Goal: Task Accomplishment & Management: Use online tool/utility

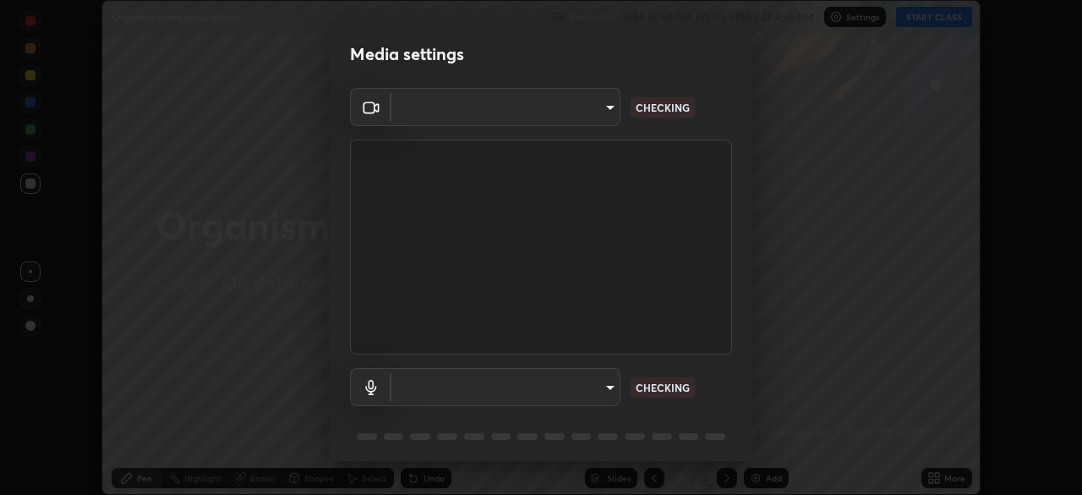
scroll to position [60, 0]
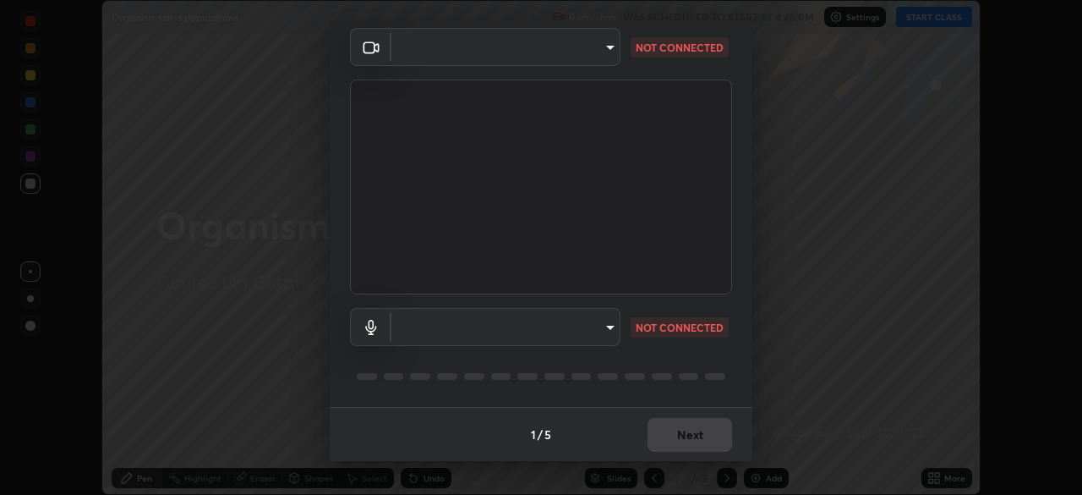
type input "fdf0122543ae5d46c2f8875dbcba14bf7011b669d8ae203f8d69d65b20255b81"
type input "communications"
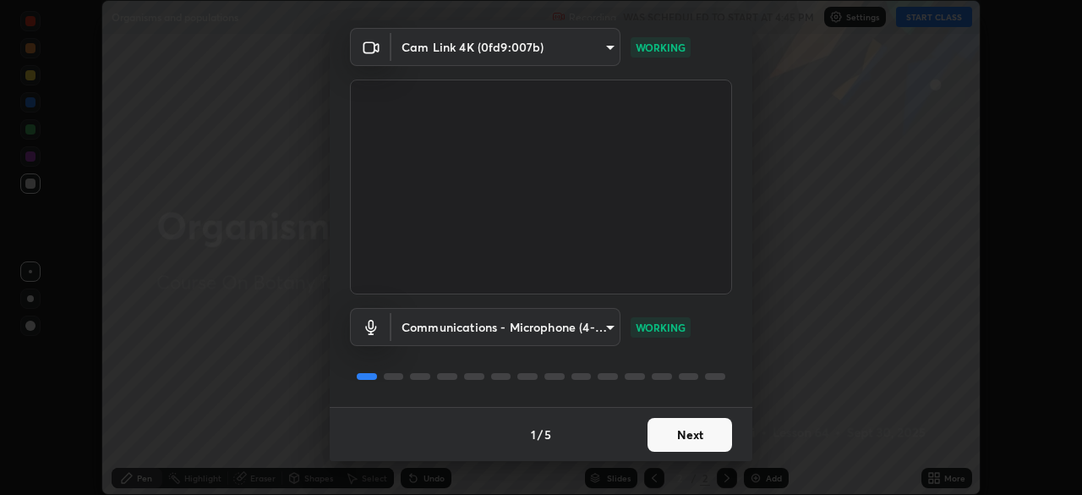
click at [700, 432] on button "Next" at bounding box center [690, 435] width 85 height 34
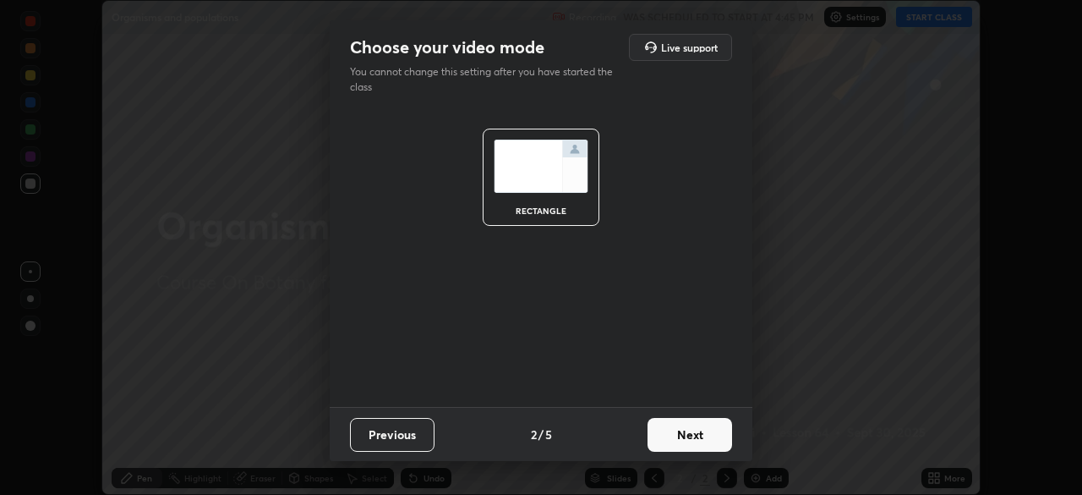
scroll to position [0, 0]
click at [691, 432] on button "Next" at bounding box center [690, 435] width 85 height 34
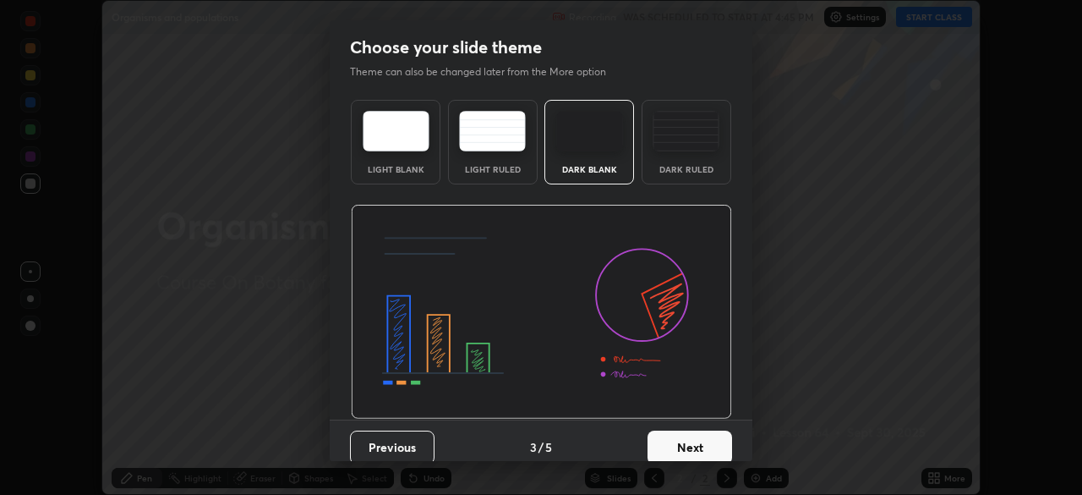
click at [684, 440] on button "Next" at bounding box center [690, 447] width 85 height 34
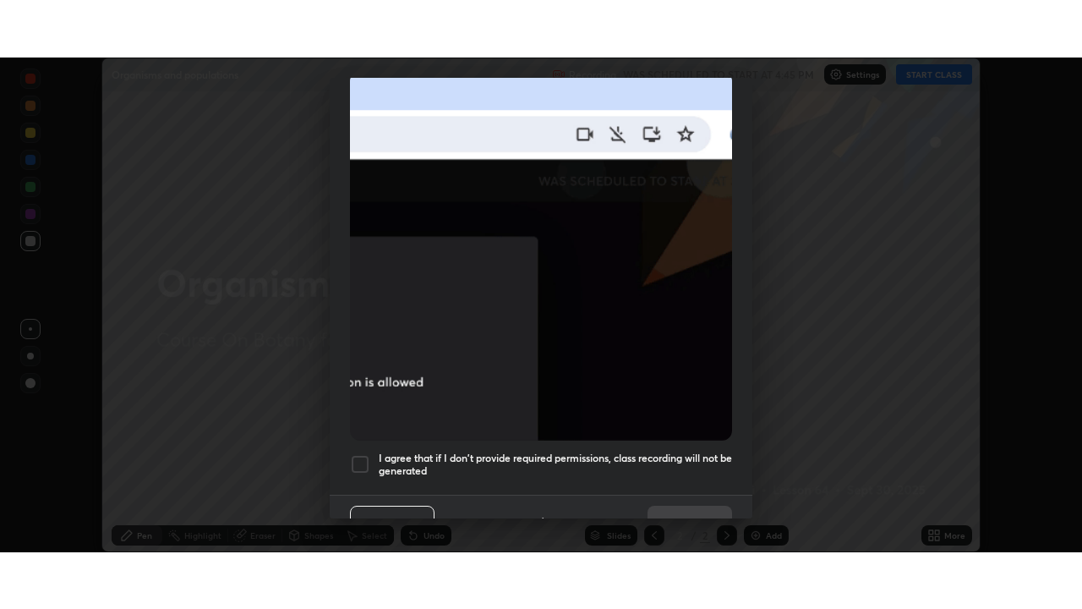
scroll to position [385, 0]
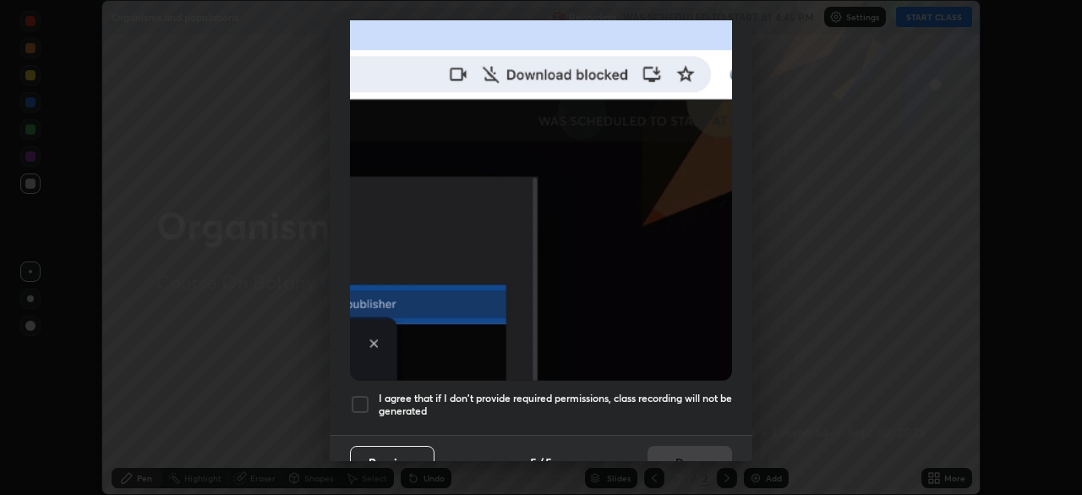
click at [363, 394] on div at bounding box center [360, 404] width 20 height 20
click at [701, 449] on button "Done" at bounding box center [690, 463] width 85 height 34
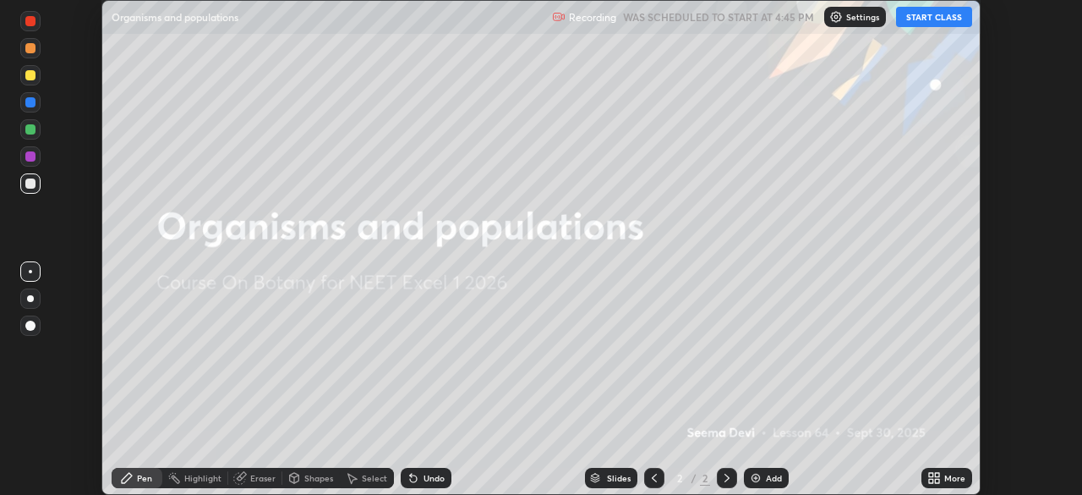
click at [947, 19] on button "START CLASS" at bounding box center [934, 17] width 76 height 20
click at [944, 479] on div "More" at bounding box center [954, 477] width 21 height 8
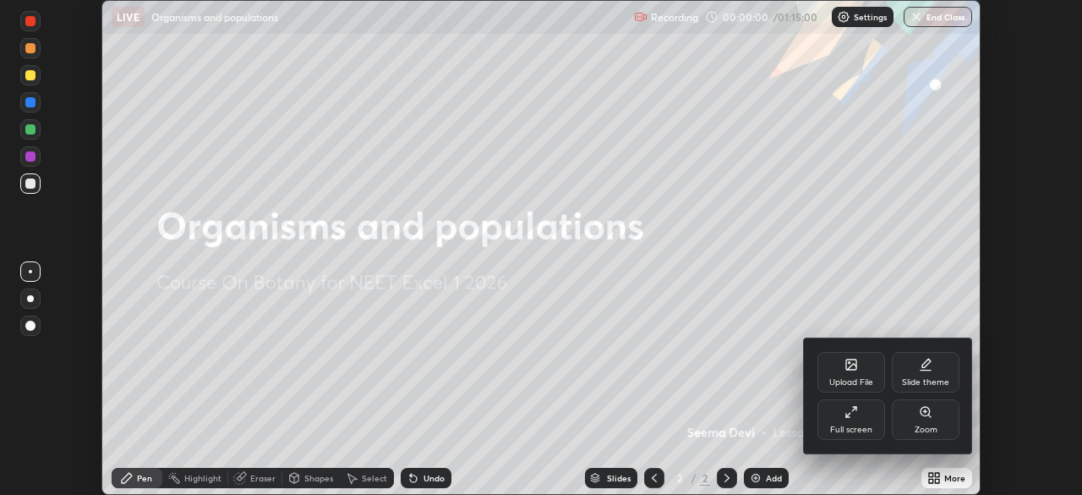
click at [862, 415] on div "Full screen" at bounding box center [851, 419] width 68 height 41
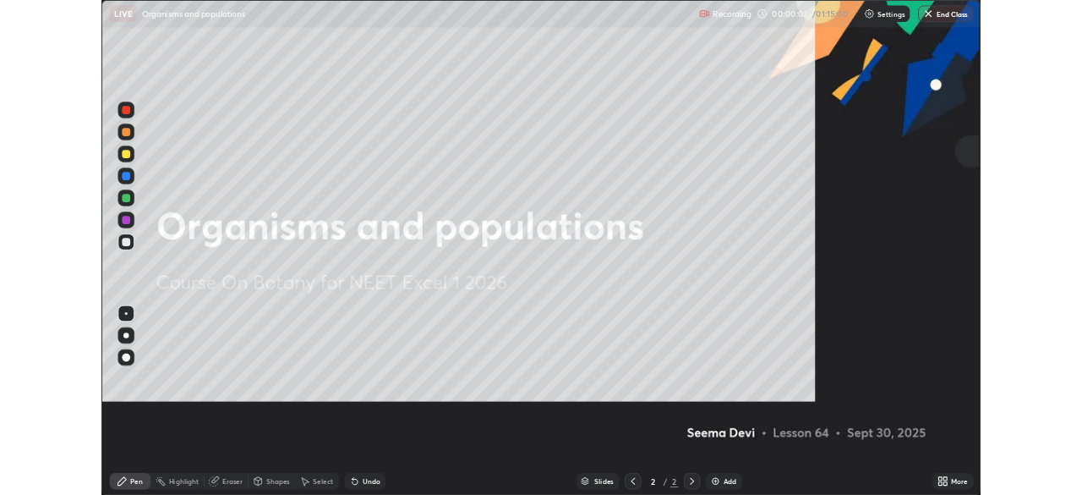
scroll to position [609, 1082]
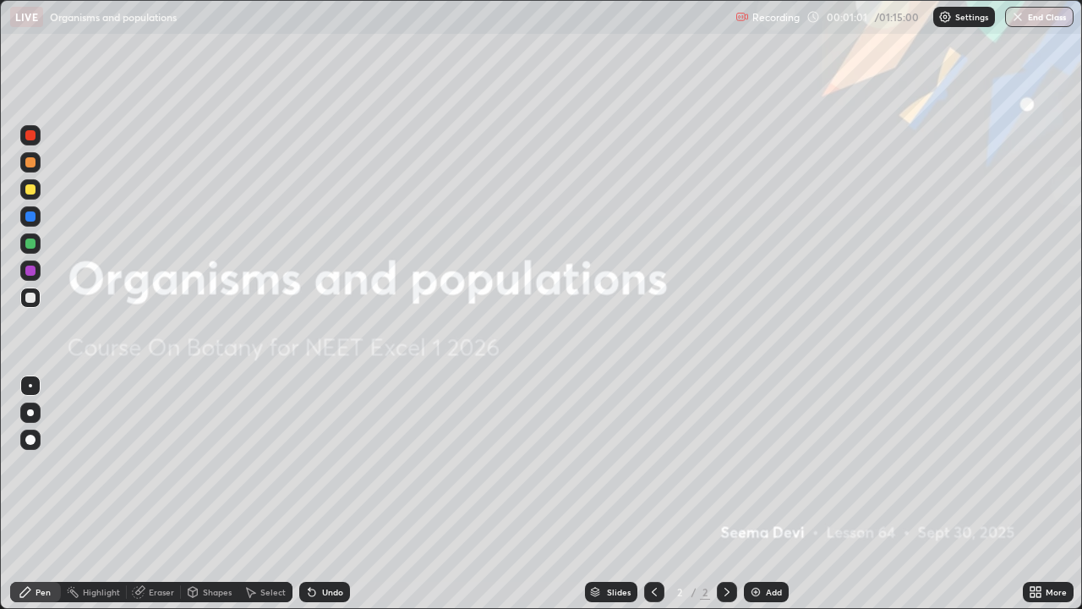
click at [1047, 494] on div "More" at bounding box center [1048, 592] width 51 height 20
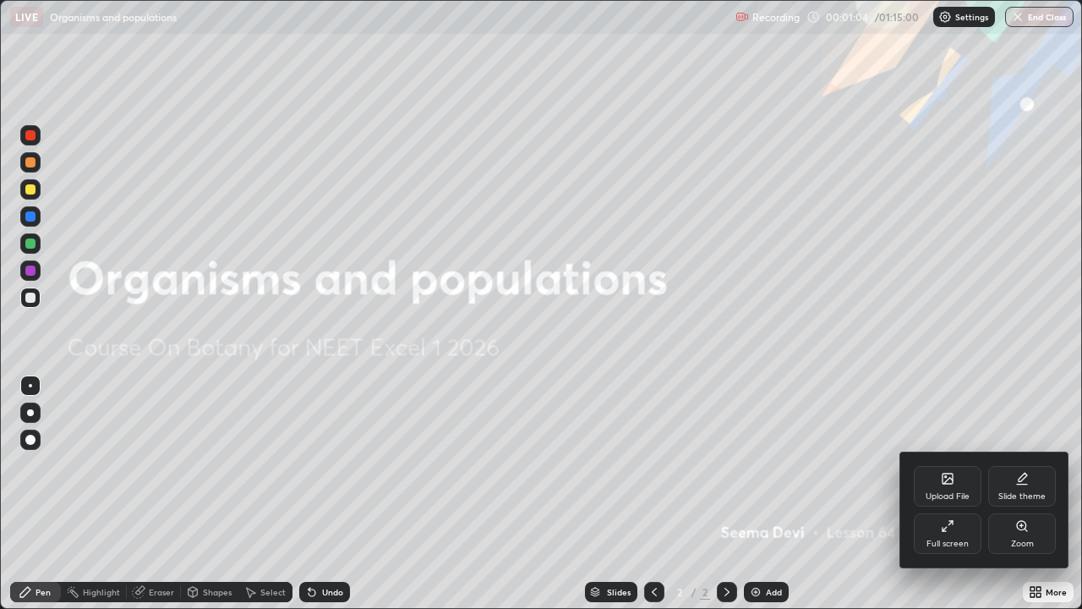
click at [771, 488] on div at bounding box center [541, 304] width 1082 height 609
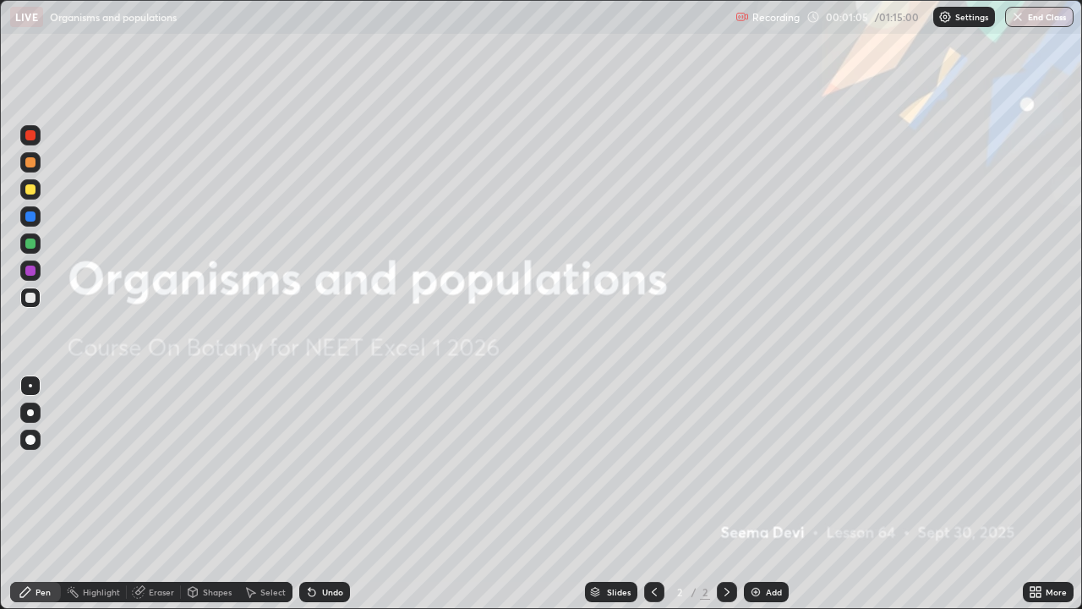
click at [32, 419] on div at bounding box center [30, 412] width 20 height 20
click at [30, 192] on div at bounding box center [30, 189] width 10 height 10
click at [767, 494] on div "Add" at bounding box center [774, 592] width 16 height 8
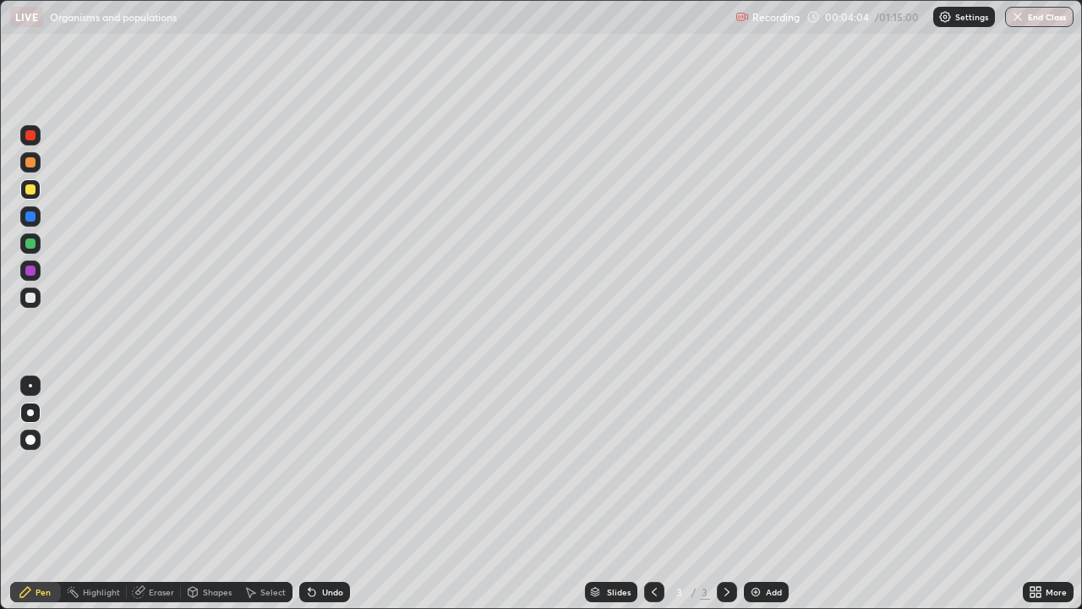
click at [38, 300] on div at bounding box center [30, 297] width 20 height 20
click at [30, 166] on div at bounding box center [30, 162] width 10 height 10
click at [774, 494] on div "Add" at bounding box center [774, 592] width 16 height 8
click at [327, 494] on div "Undo" at bounding box center [332, 592] width 21 height 8
click at [330, 494] on div "Undo" at bounding box center [332, 592] width 21 height 8
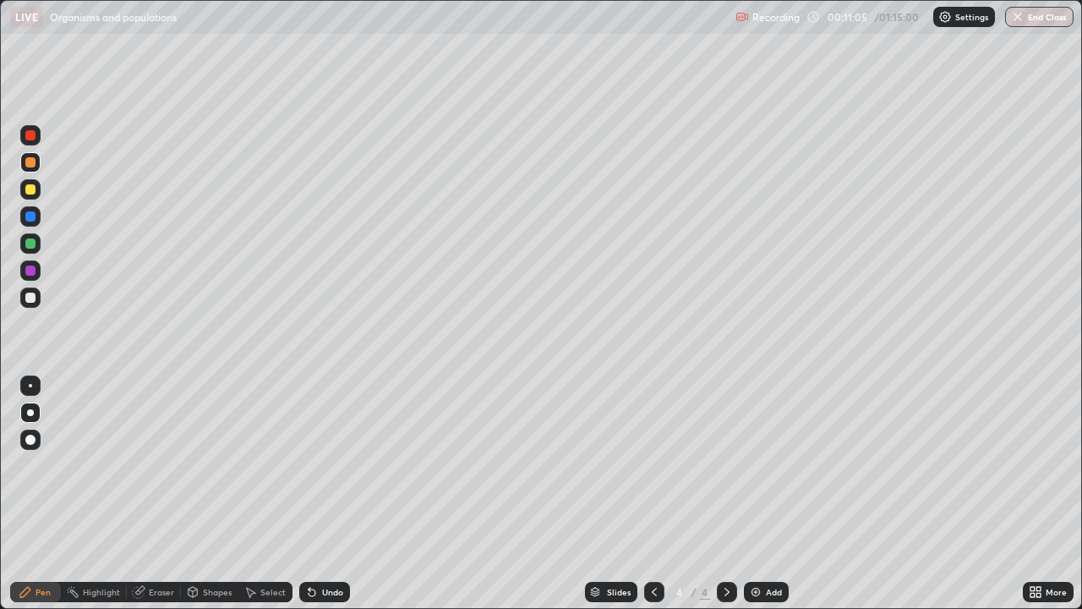
click at [332, 494] on div "Undo" at bounding box center [332, 592] width 21 height 8
click at [325, 494] on div "Undo" at bounding box center [332, 592] width 21 height 8
click at [322, 494] on div "Undo" at bounding box center [332, 592] width 21 height 8
click at [318, 494] on div "Undo" at bounding box center [324, 592] width 51 height 20
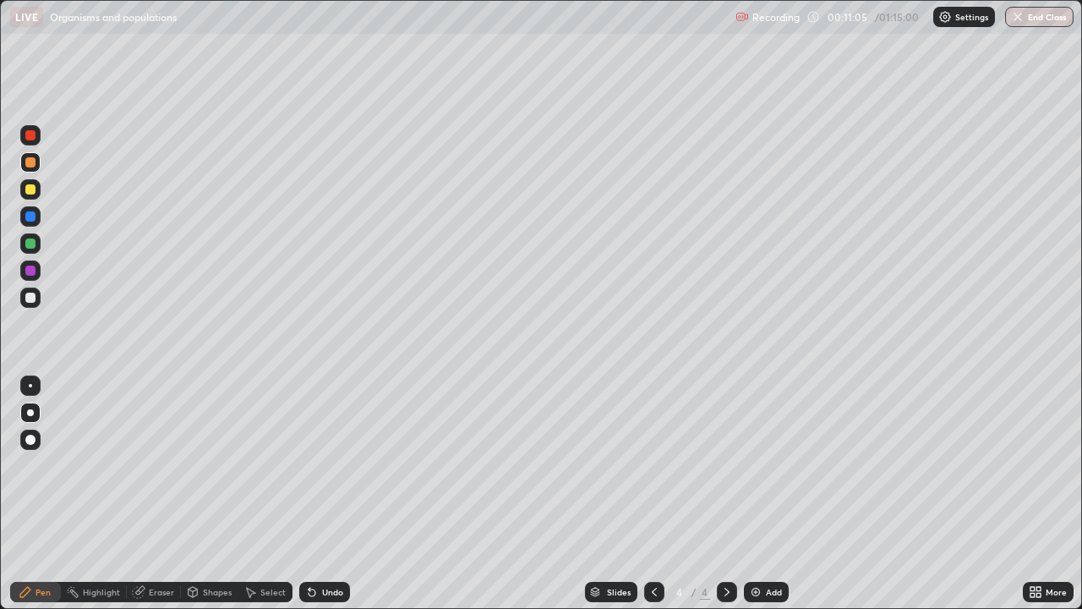
click at [309, 494] on icon at bounding box center [310, 589] width 2 height 2
click at [313, 494] on div "Undo" at bounding box center [324, 592] width 51 height 20
click at [314, 494] on div "Undo" at bounding box center [324, 592] width 51 height 20
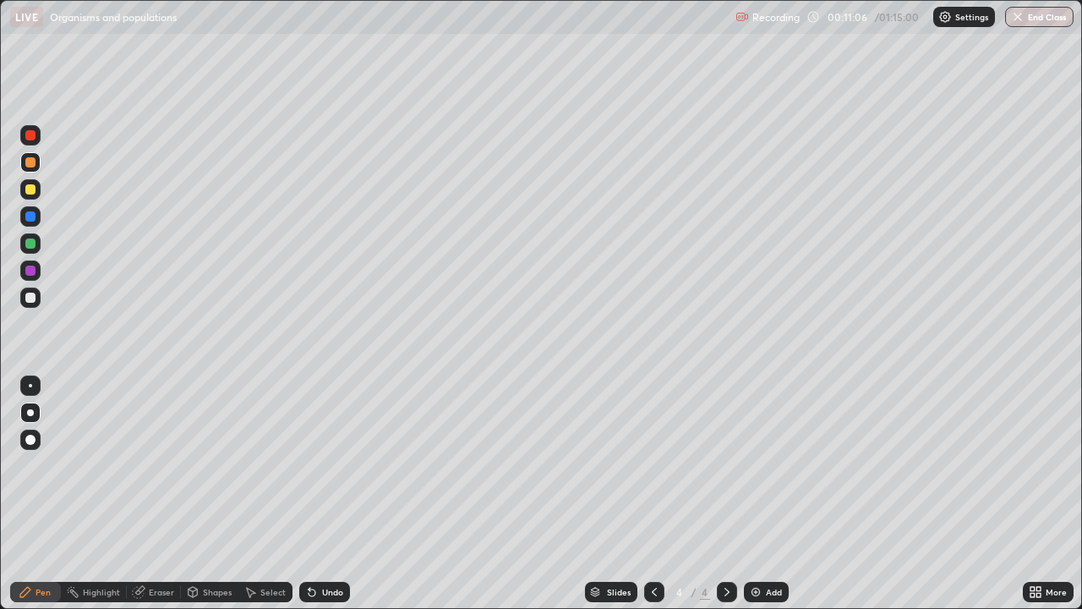
click at [314, 494] on div "Undo" at bounding box center [324, 592] width 51 height 20
click at [312, 494] on div "Undo" at bounding box center [324, 592] width 51 height 20
click at [315, 494] on div "Undo" at bounding box center [324, 592] width 51 height 20
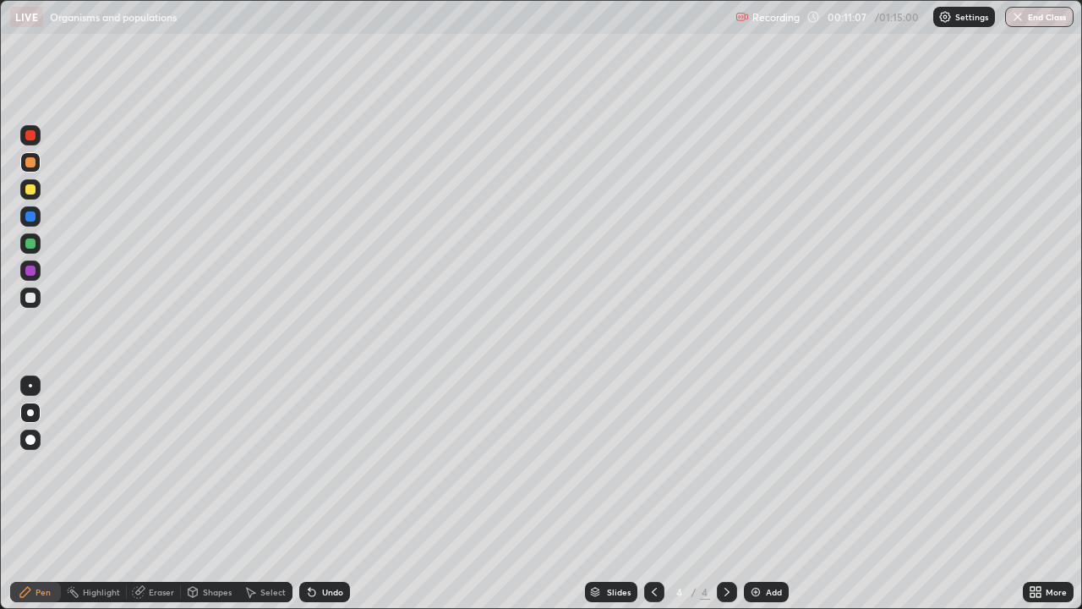
click at [315, 494] on div "Undo" at bounding box center [324, 592] width 51 height 20
click at [318, 494] on div "Undo" at bounding box center [324, 592] width 51 height 20
click at [31, 190] on div at bounding box center [30, 189] width 10 height 10
click at [27, 295] on div at bounding box center [30, 298] width 10 height 10
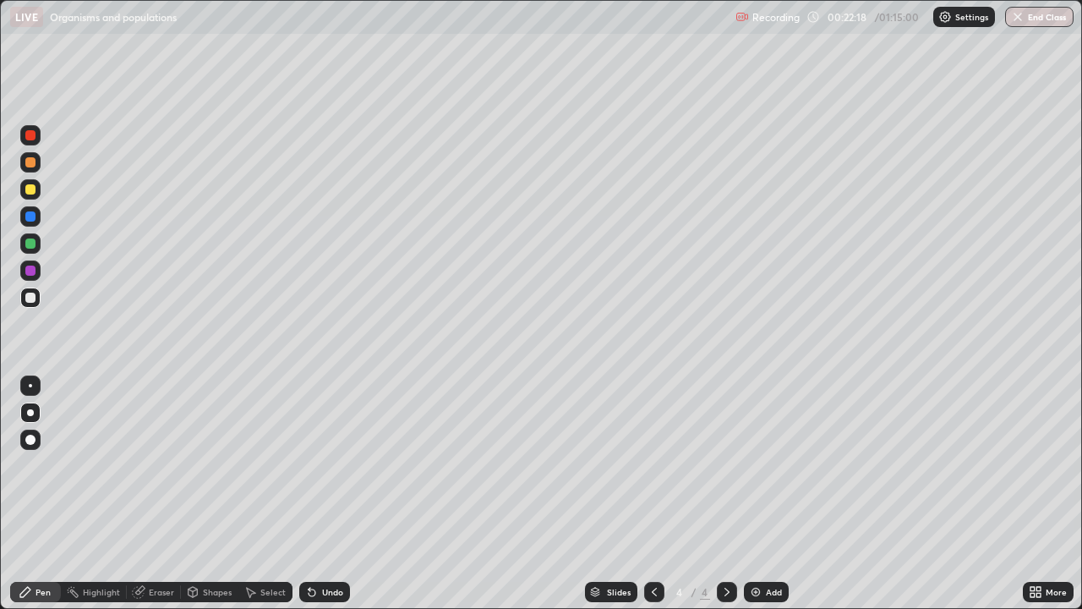
click at [27, 199] on div at bounding box center [30, 189] width 20 height 20
click at [35, 250] on div at bounding box center [30, 243] width 20 height 20
click at [766, 494] on div "Add" at bounding box center [774, 592] width 16 height 8
click at [31, 189] on div at bounding box center [30, 189] width 10 height 10
click at [763, 494] on div "Add" at bounding box center [766, 592] width 45 height 20
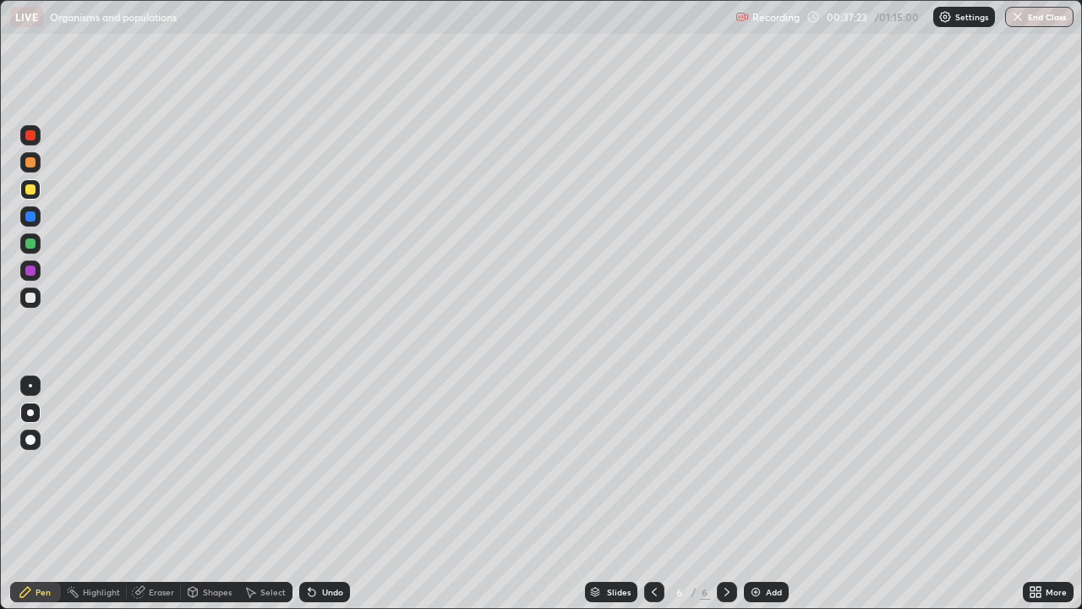
click at [331, 494] on div "Undo" at bounding box center [332, 592] width 21 height 8
click at [339, 494] on div "Undo" at bounding box center [332, 592] width 21 height 8
click at [30, 295] on div at bounding box center [30, 298] width 10 height 10
click at [768, 494] on div "Add" at bounding box center [774, 592] width 16 height 8
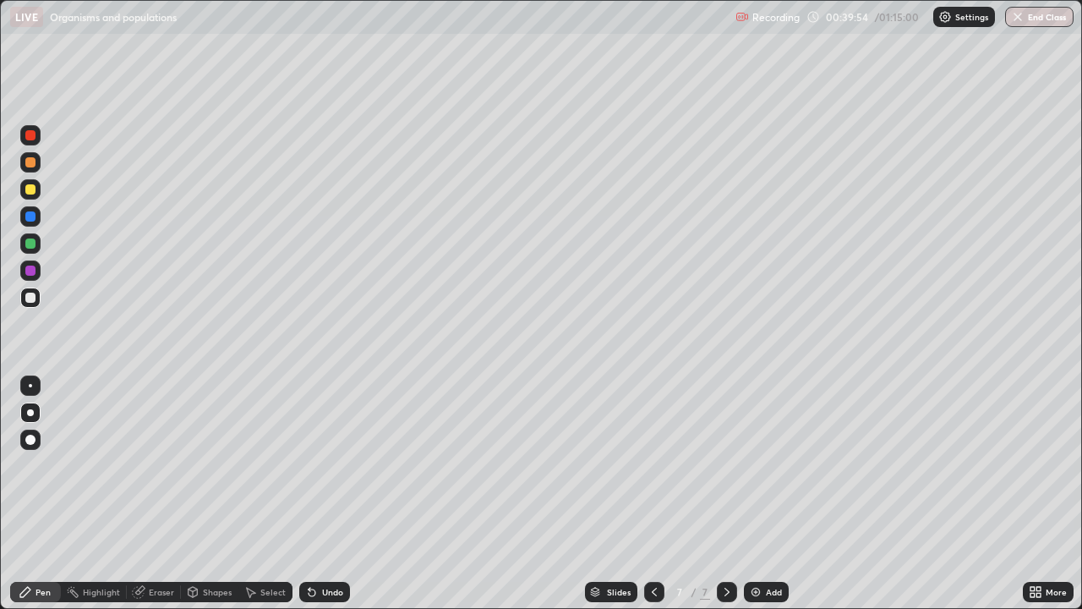
click at [34, 192] on div at bounding box center [30, 189] width 10 height 10
click at [30, 244] on div at bounding box center [30, 243] width 10 height 10
click at [30, 163] on div at bounding box center [30, 162] width 10 height 10
click at [30, 291] on div at bounding box center [30, 297] width 20 height 20
click at [30, 385] on div at bounding box center [30, 385] width 3 height 3
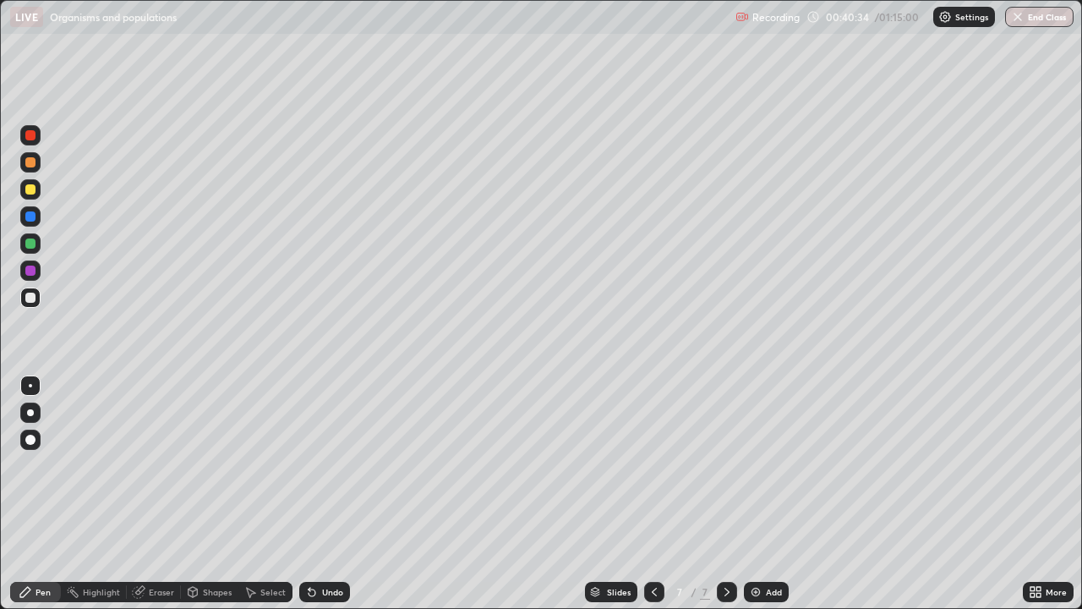
click at [322, 494] on div "Undo" at bounding box center [332, 592] width 21 height 8
click at [31, 192] on div at bounding box center [30, 189] width 10 height 10
click at [30, 191] on div at bounding box center [30, 189] width 10 height 10
click at [32, 414] on div at bounding box center [30, 412] width 7 height 7
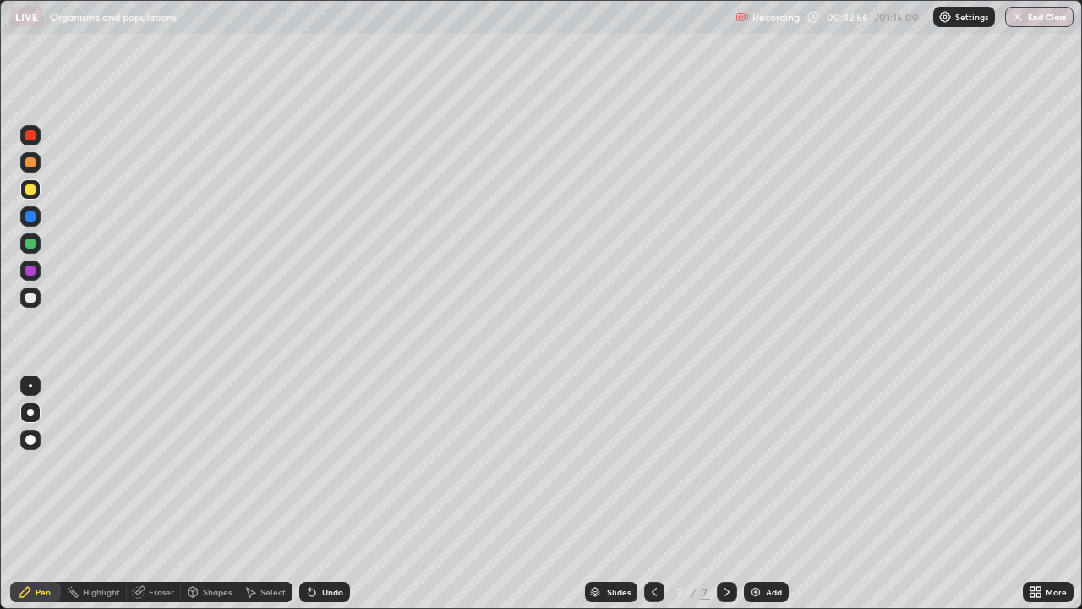
click at [29, 246] on div at bounding box center [30, 243] width 10 height 10
click at [31, 162] on div at bounding box center [30, 162] width 10 height 10
click at [38, 390] on div at bounding box center [30, 385] width 20 height 20
click at [35, 302] on div at bounding box center [30, 297] width 20 height 20
click at [32, 192] on div at bounding box center [30, 189] width 10 height 10
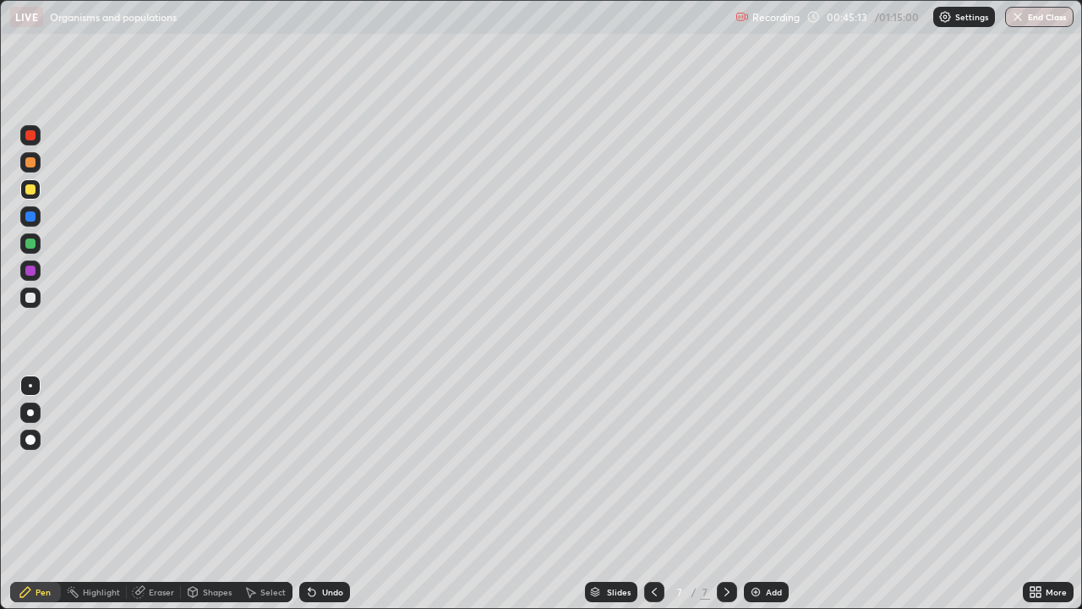
click at [35, 422] on div at bounding box center [30, 412] width 20 height 20
click at [35, 194] on div at bounding box center [30, 189] width 20 height 20
click at [33, 194] on div at bounding box center [30, 189] width 10 height 10
click at [31, 244] on div at bounding box center [30, 243] width 10 height 10
click at [35, 165] on div at bounding box center [30, 162] width 10 height 10
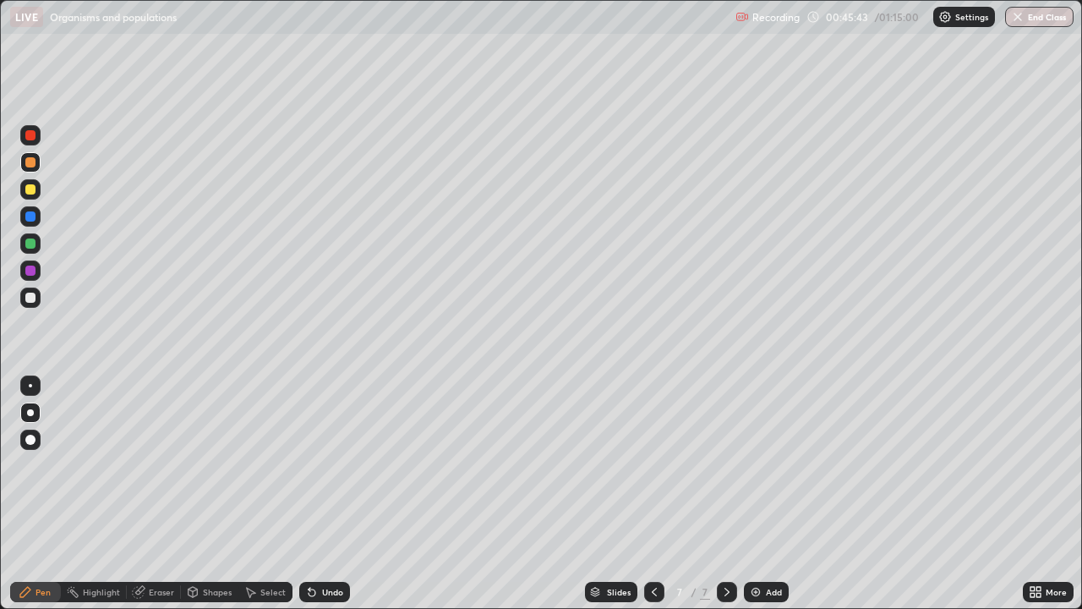
click at [30, 385] on div at bounding box center [30, 385] width 3 height 3
click at [31, 298] on div at bounding box center [30, 298] width 10 height 10
click at [37, 161] on div at bounding box center [30, 162] width 20 height 20
click at [29, 296] on div at bounding box center [30, 298] width 10 height 10
click at [28, 410] on div at bounding box center [30, 412] width 7 height 7
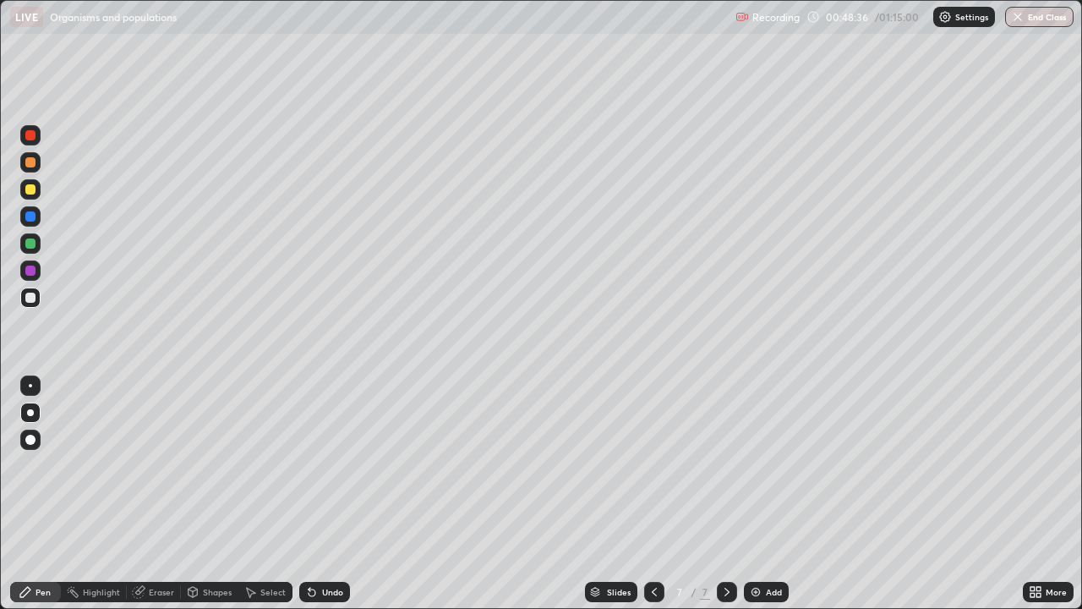
click at [31, 166] on div at bounding box center [30, 162] width 10 height 10
click at [32, 243] on div at bounding box center [30, 243] width 10 height 10
click at [768, 494] on div "Add" at bounding box center [774, 592] width 16 height 8
click at [763, 494] on div "Add" at bounding box center [766, 592] width 45 height 20
click at [653, 494] on icon at bounding box center [655, 592] width 14 height 14
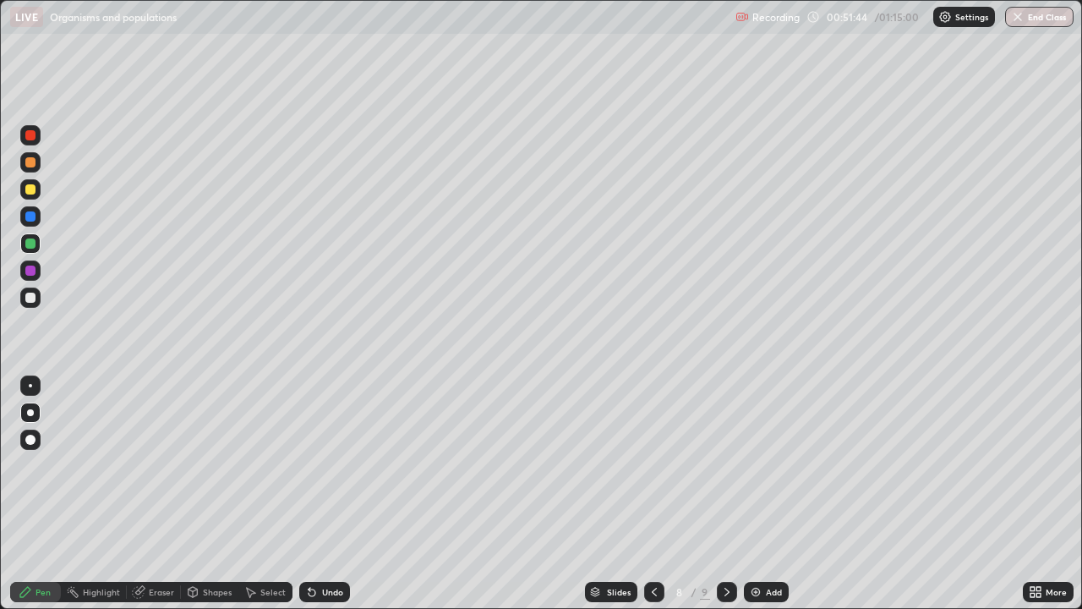
click at [31, 189] on div at bounding box center [30, 189] width 10 height 10
click at [154, 494] on div "Eraser" at bounding box center [161, 592] width 25 height 8
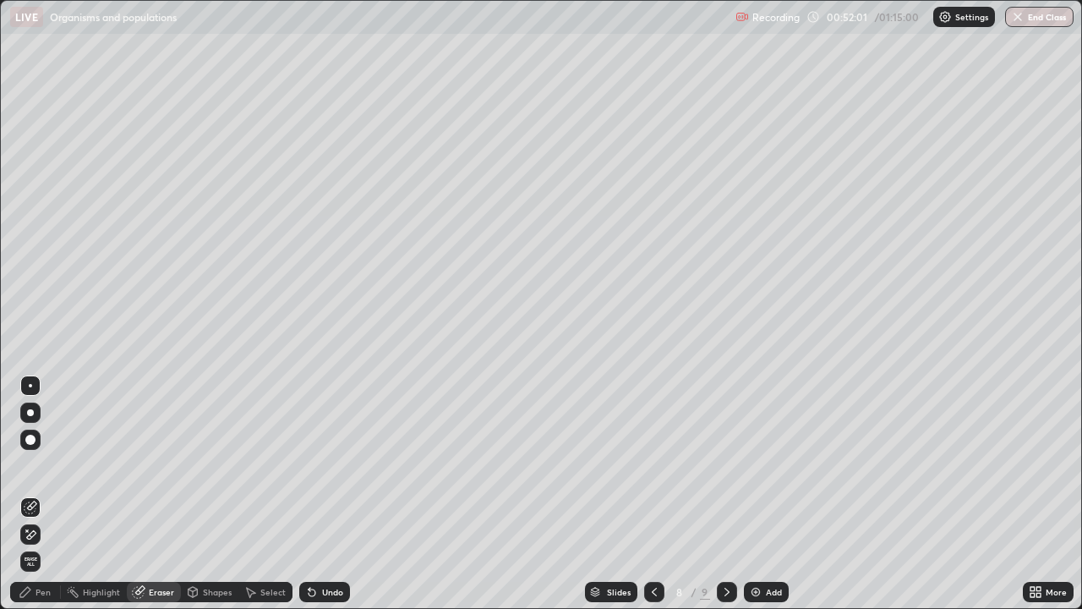
click at [47, 494] on div "Pen" at bounding box center [43, 592] width 15 height 8
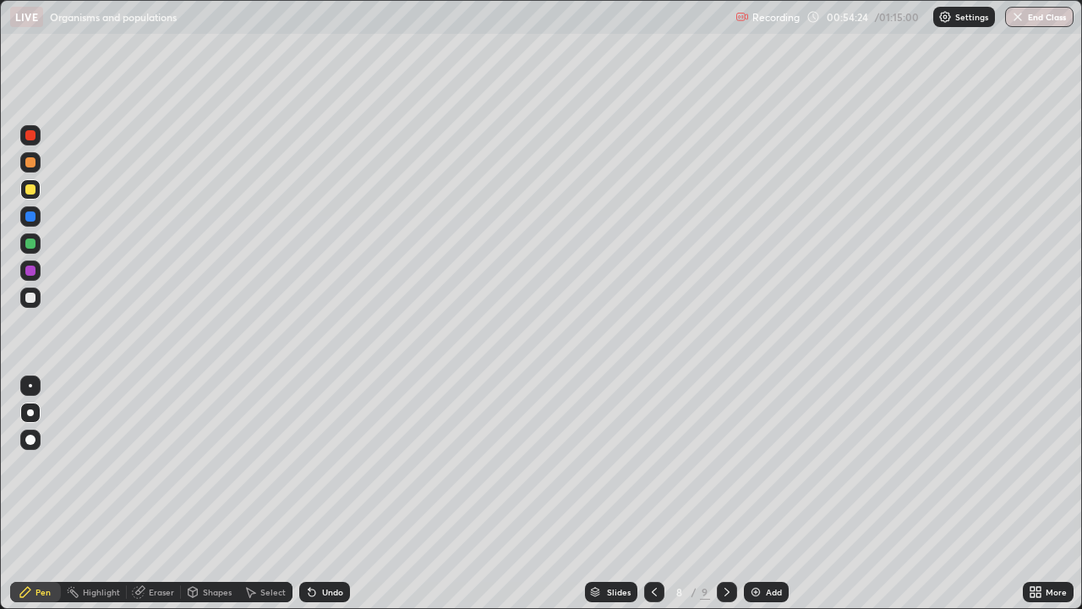
click at [331, 494] on div "Undo" at bounding box center [332, 592] width 21 height 8
click at [766, 494] on div "Add" at bounding box center [774, 592] width 16 height 8
click at [30, 302] on div at bounding box center [30, 298] width 10 height 10
click at [30, 191] on div at bounding box center [30, 189] width 10 height 10
click at [36, 270] on div at bounding box center [30, 270] width 20 height 20
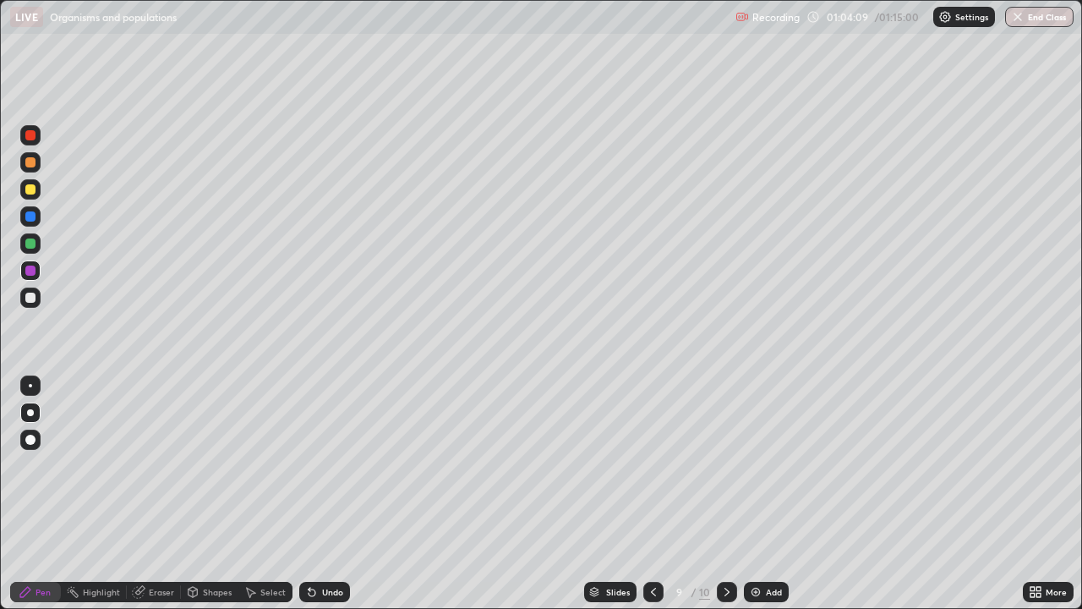
click at [28, 193] on div at bounding box center [30, 189] width 10 height 10
click at [1041, 26] on button "End Class" at bounding box center [1039, 17] width 68 height 20
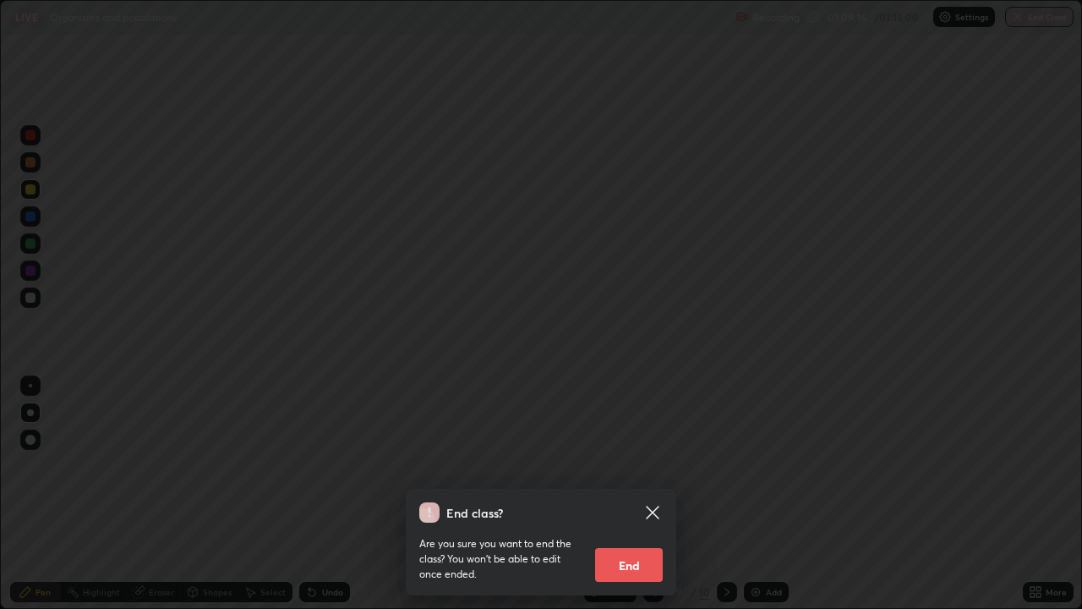
click at [637, 494] on button "End" at bounding box center [629, 565] width 68 height 34
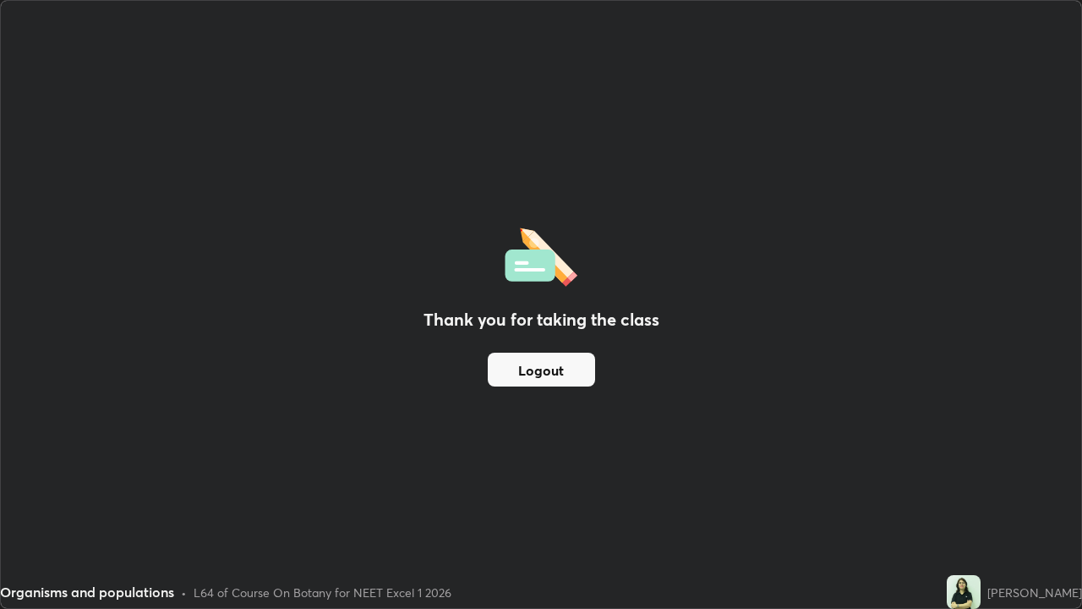
click at [553, 370] on button "Logout" at bounding box center [541, 370] width 107 height 34
click at [537, 368] on button "Logout" at bounding box center [541, 370] width 107 height 34
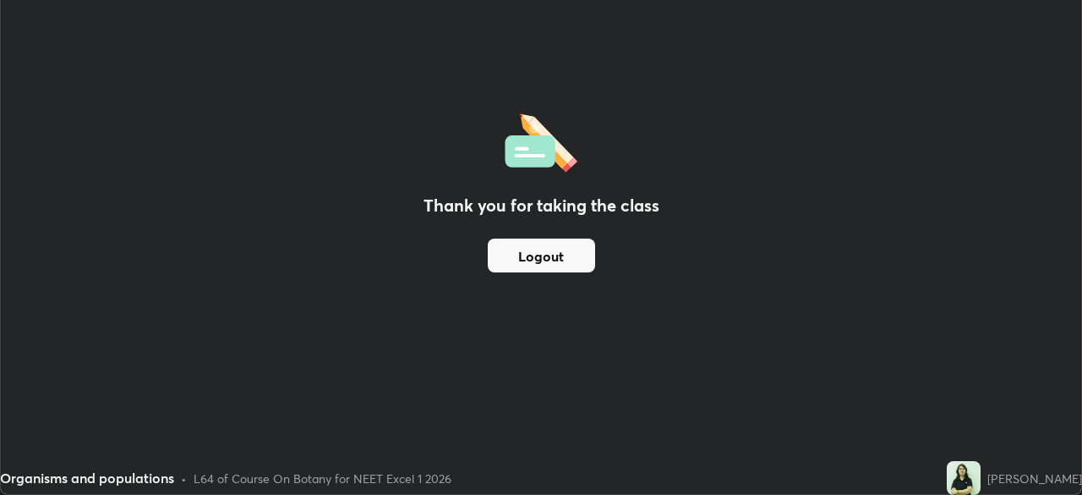
scroll to position [84043, 83456]
